Goal: Transaction & Acquisition: Book appointment/travel/reservation

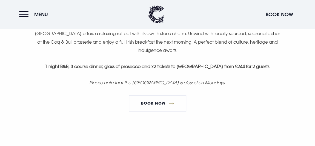
scroll to position [391, 0]
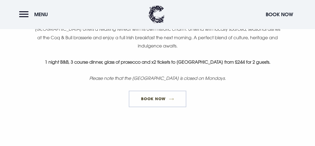
click at [167, 97] on link "Book Now" at bounding box center [157, 98] width 57 height 16
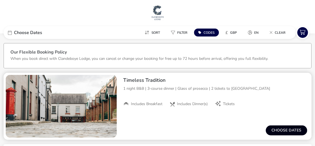
click at [281, 132] on button "Choose dates" at bounding box center [286, 130] width 41 height 10
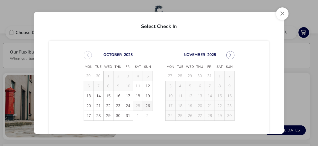
click at [148, 104] on span "26" at bounding box center [148, 106] width 10 height 10
click at [87, 116] on span "27" at bounding box center [89, 116] width 10 height 10
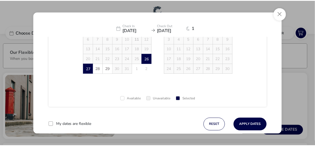
scroll to position [48, 0]
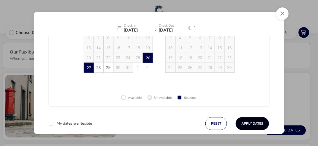
click at [255, 122] on button "Apply Dates" at bounding box center [252, 123] width 33 height 13
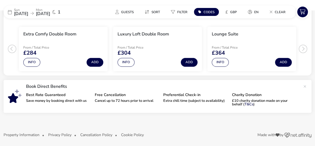
scroll to position [123, 0]
